Goal: Information Seeking & Learning: Learn about a topic

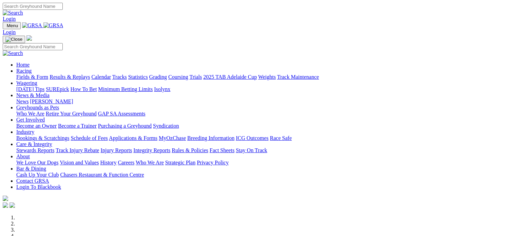
click at [32, 68] on link "Racing" at bounding box center [23, 71] width 15 height 6
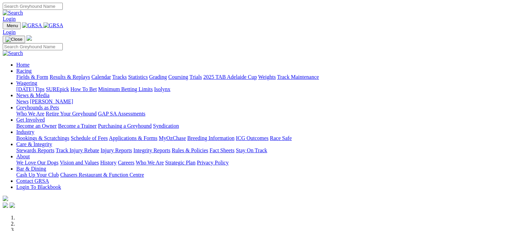
click at [86, 74] on link "Results & Replays" at bounding box center [70, 77] width 40 height 6
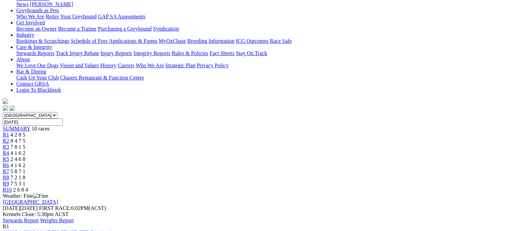
scroll to position [114, 0]
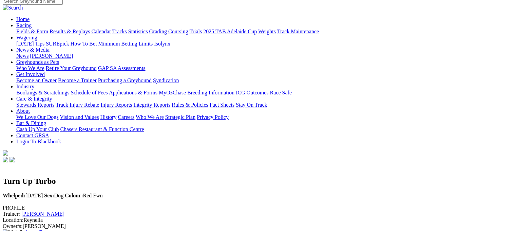
scroll to position [52, 0]
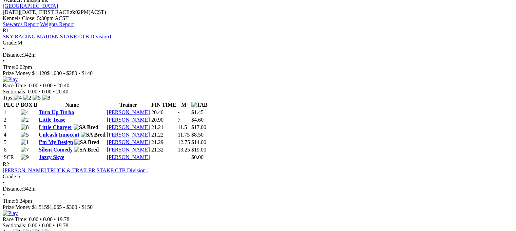
scroll to position [305, 0]
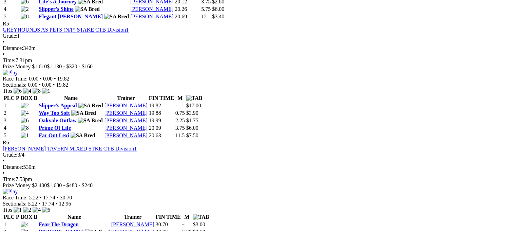
scroll to position [819, 0]
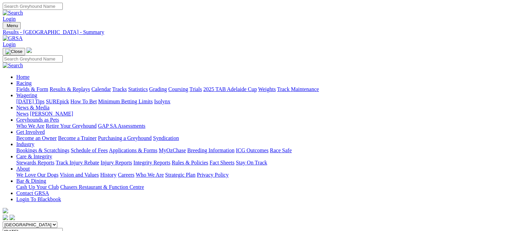
click at [52, 153] on link "Care & Integrity" at bounding box center [34, 156] width 36 height 6
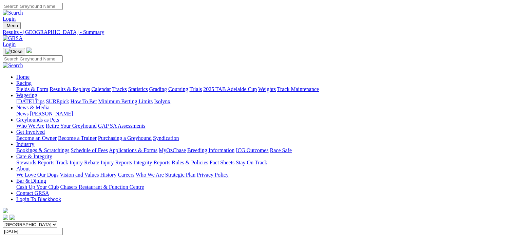
click at [170, 159] on link "Integrity Reports" at bounding box center [151, 162] width 37 height 6
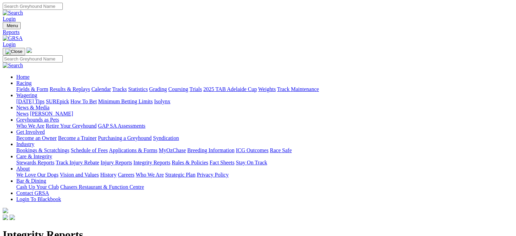
drag, startPoint x: 0, startPoint y: 0, endPoint x: 57, endPoint y: 123, distance: 135.5
click at [60, 227] on link "Integrity Reports" at bounding box center [41, 230] width 37 height 6
